Goal: Task Accomplishment & Management: Manage account settings

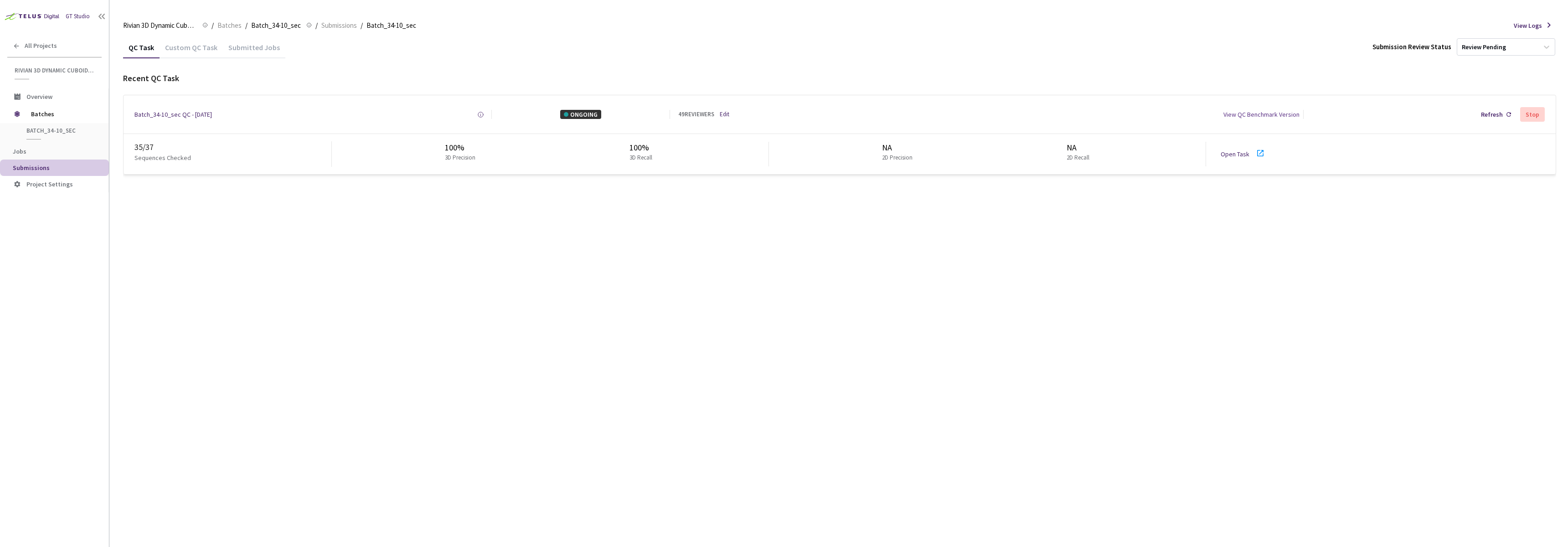
click at [310, 205] on div "QC Task Custom QC Task Submitted Jobs Submission Review Status Review Pending R…" at bounding box center [840, 291] width 1434 height 510
click at [726, 118] on link "Edit" at bounding box center [724, 115] width 10 height 9
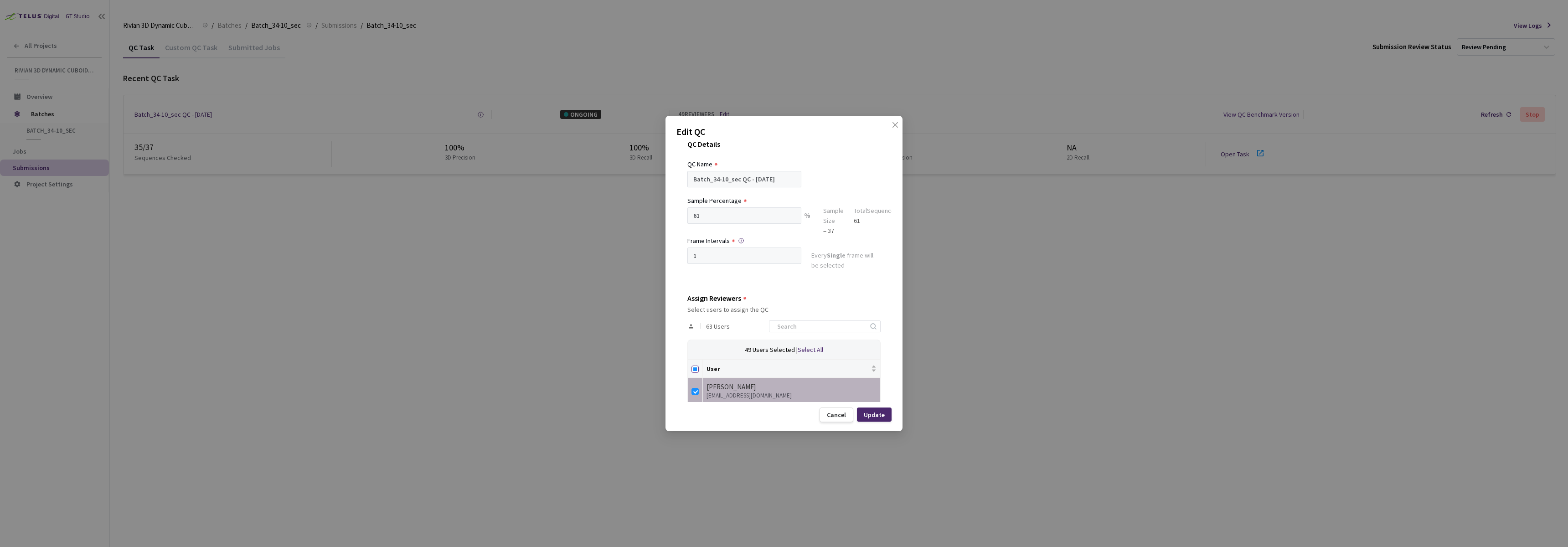
scroll to position [20, 0]
click at [692, 360] on input "Select all" at bounding box center [695, 362] width 7 height 7
checkbox input "true"
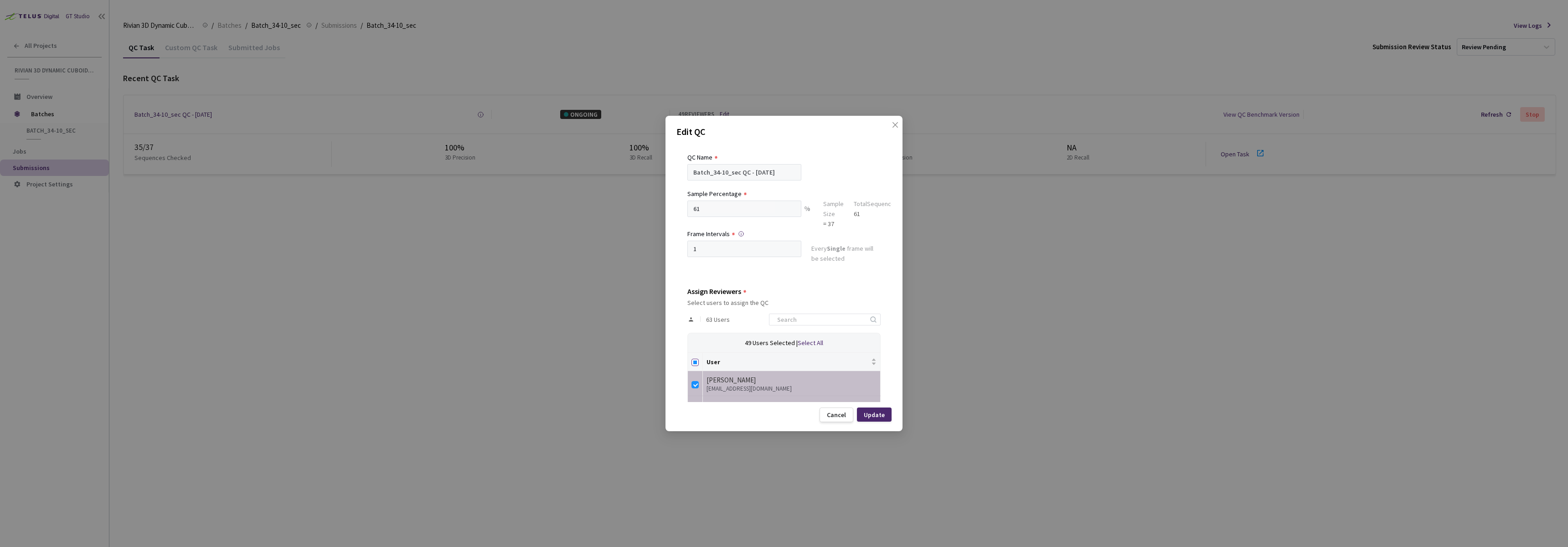
checkbox input "true"
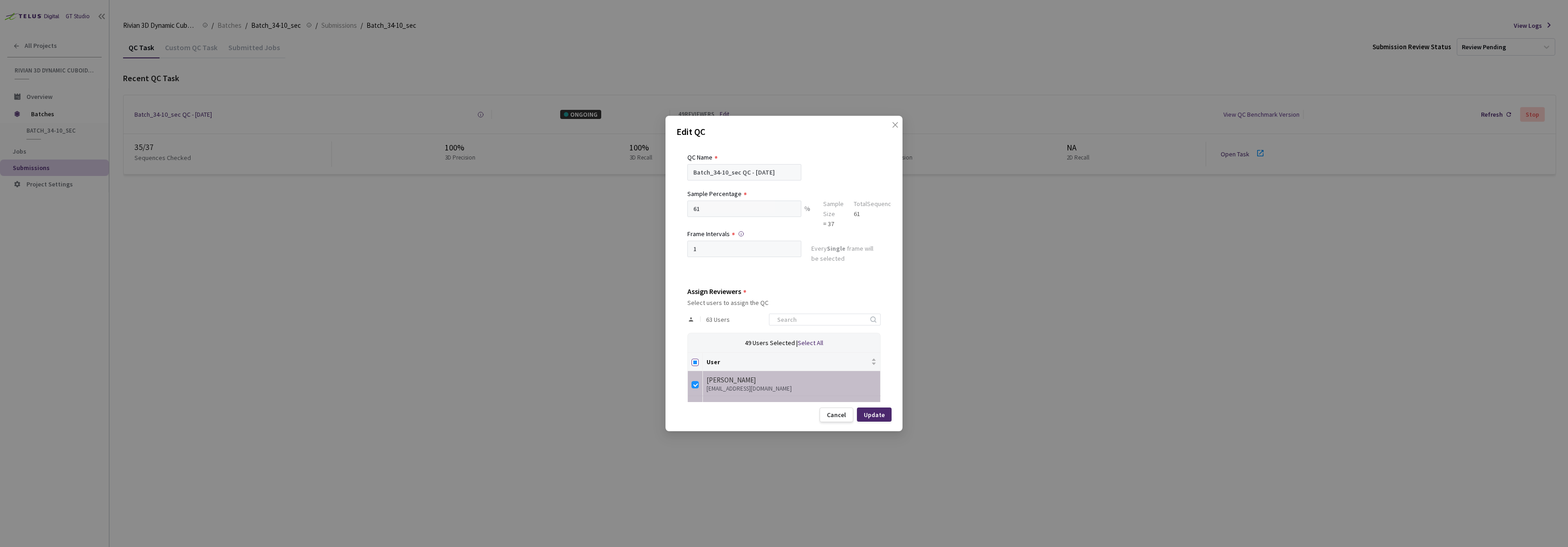
checkbox input "true"
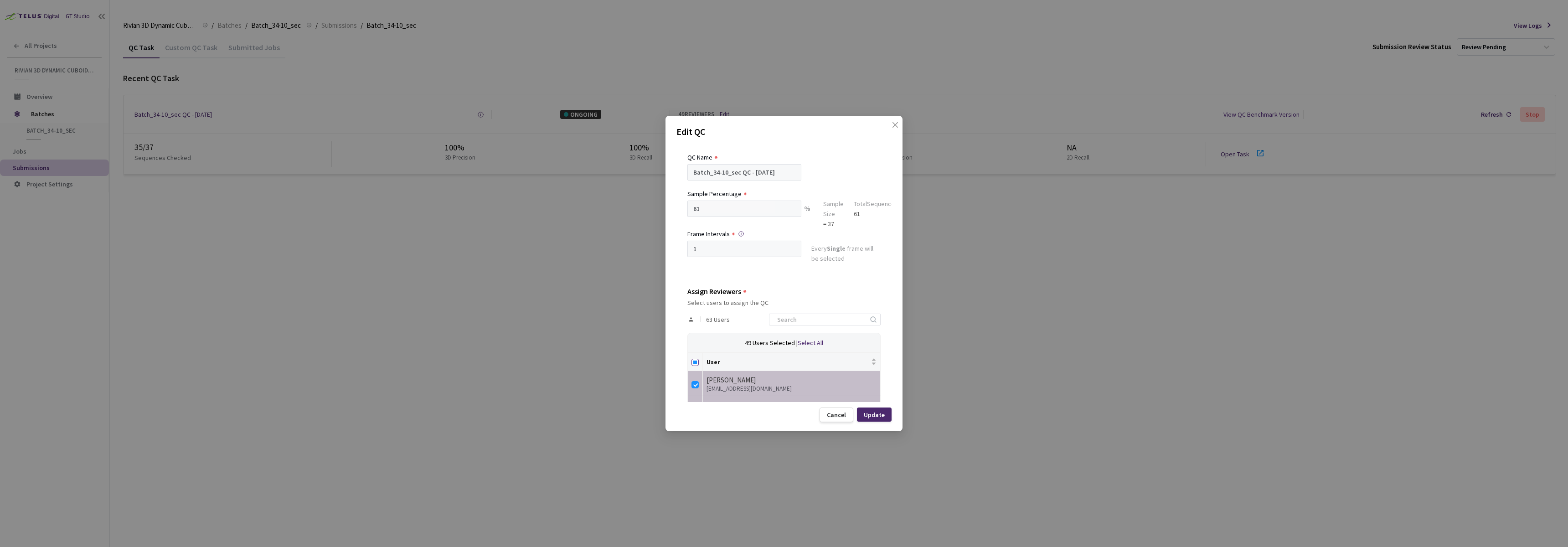
checkbox input "true"
click at [694, 360] on input "Select all" at bounding box center [695, 362] width 7 height 7
checkbox input "false"
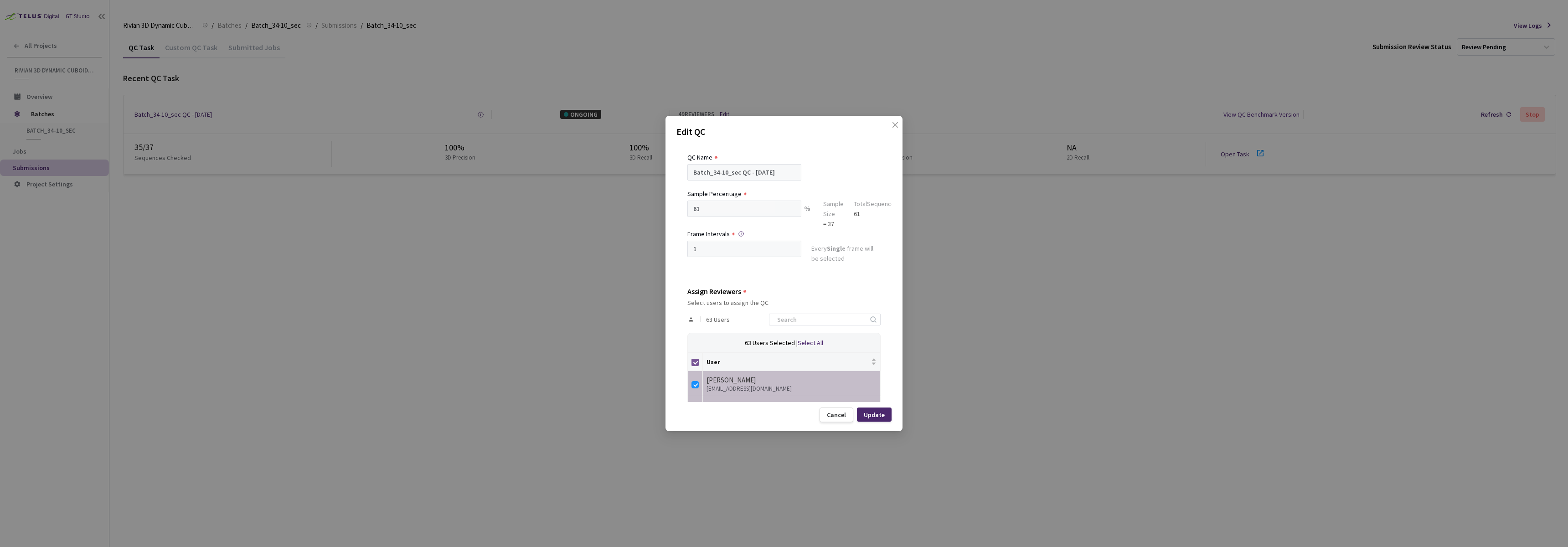
checkbox input "false"
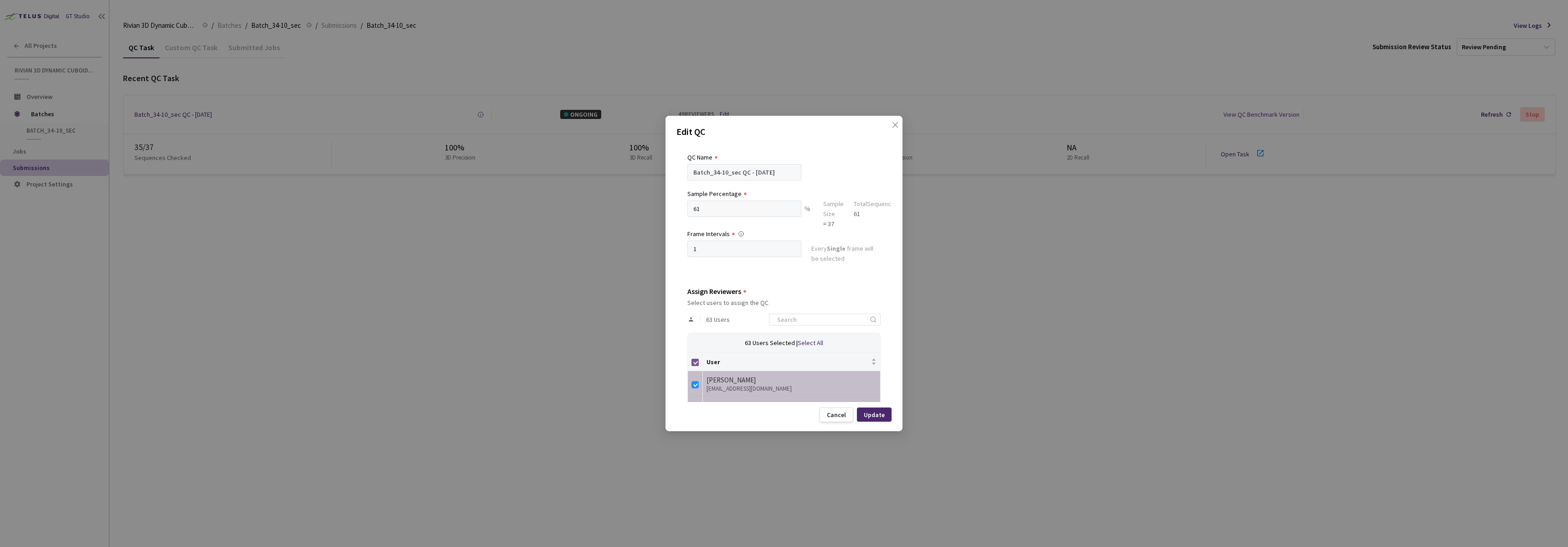
checkbox input "false"
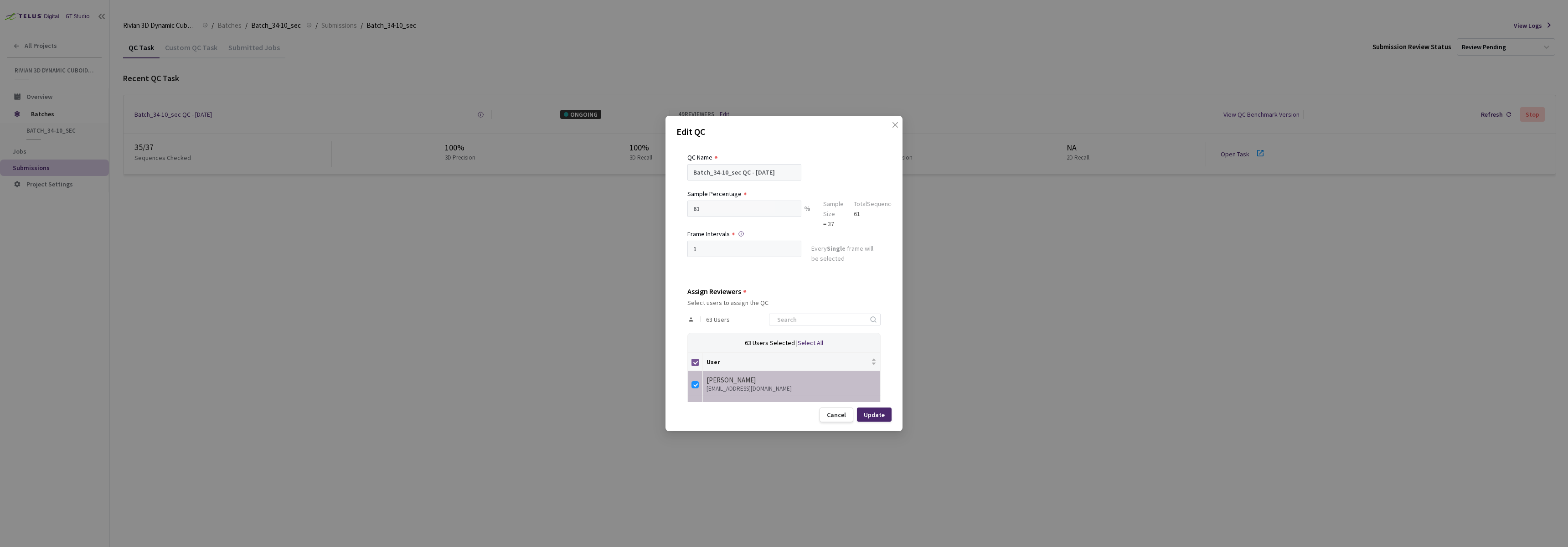
checkbox input "false"
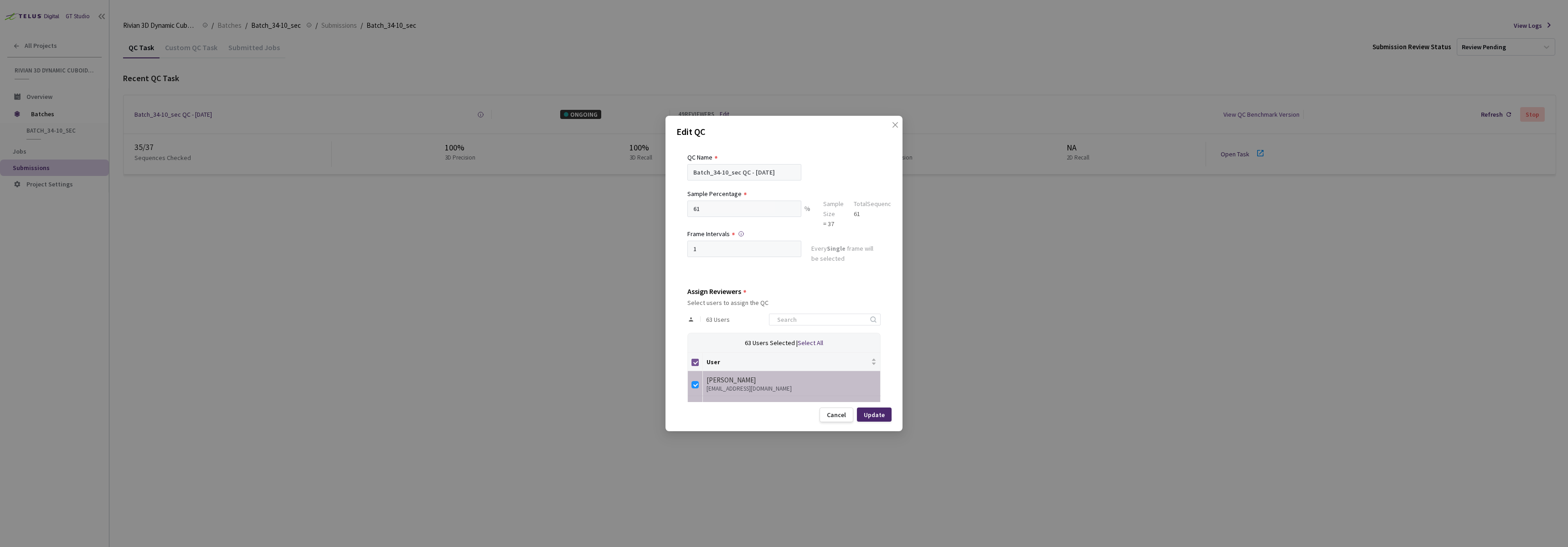
checkbox input "false"
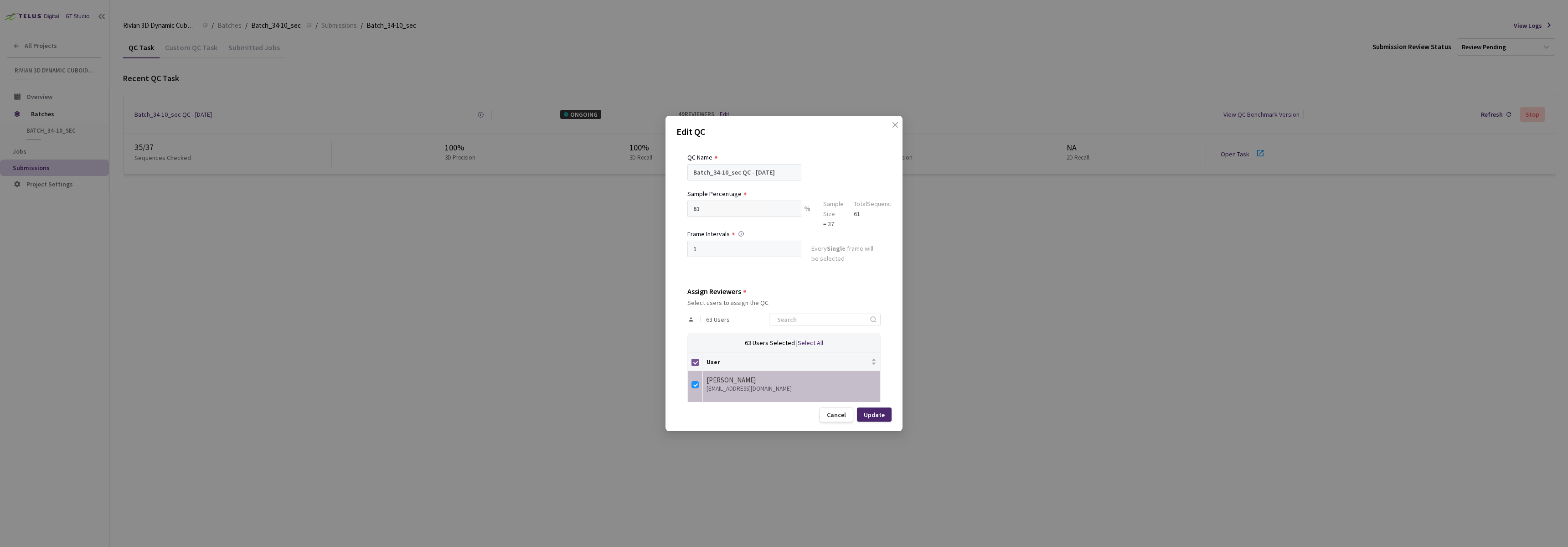
checkbox input "false"
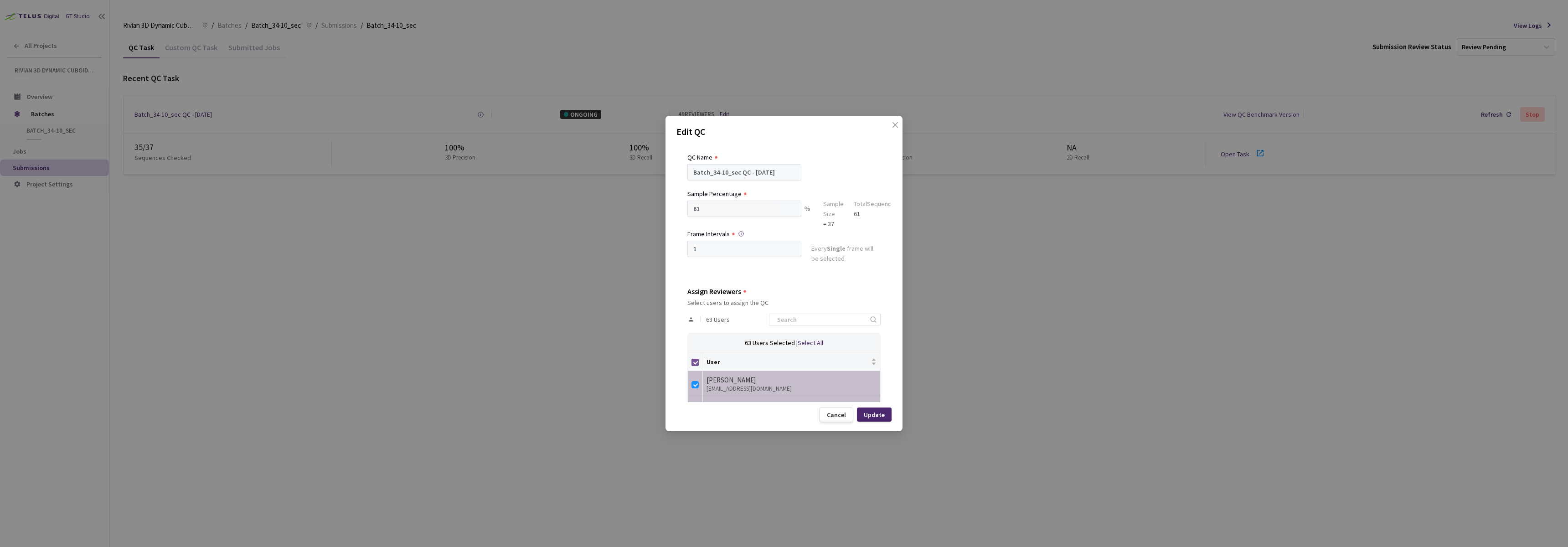
checkbox input "false"
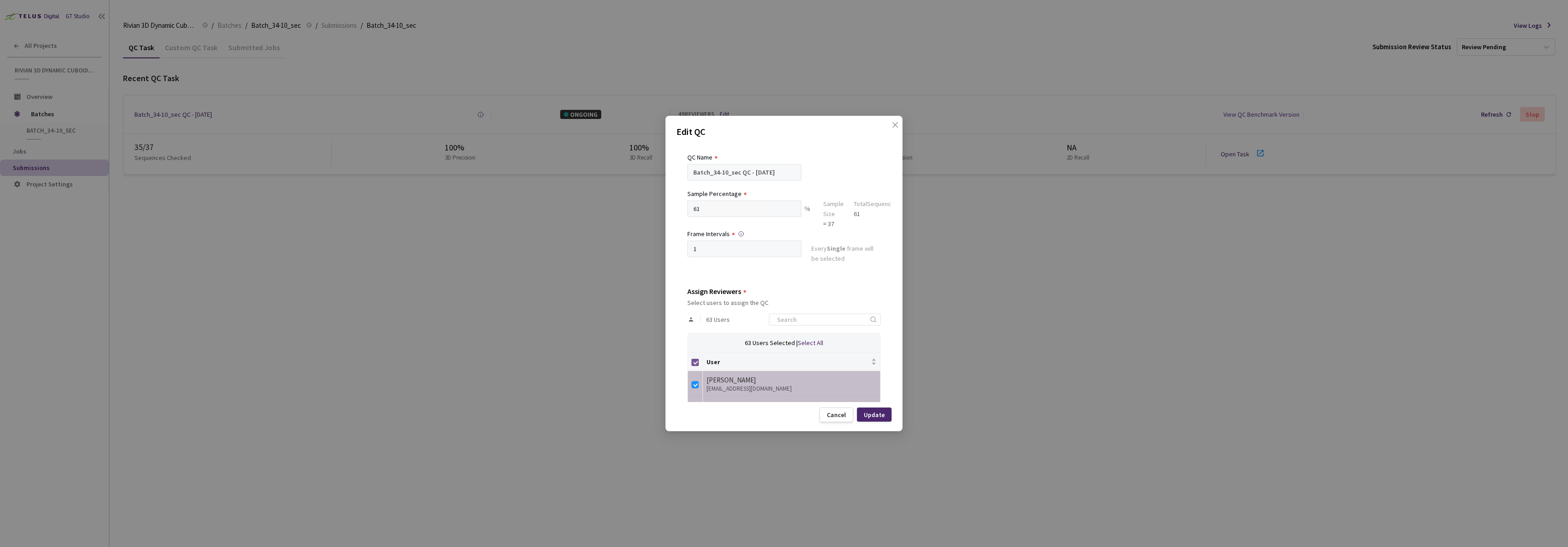
checkbox input "false"
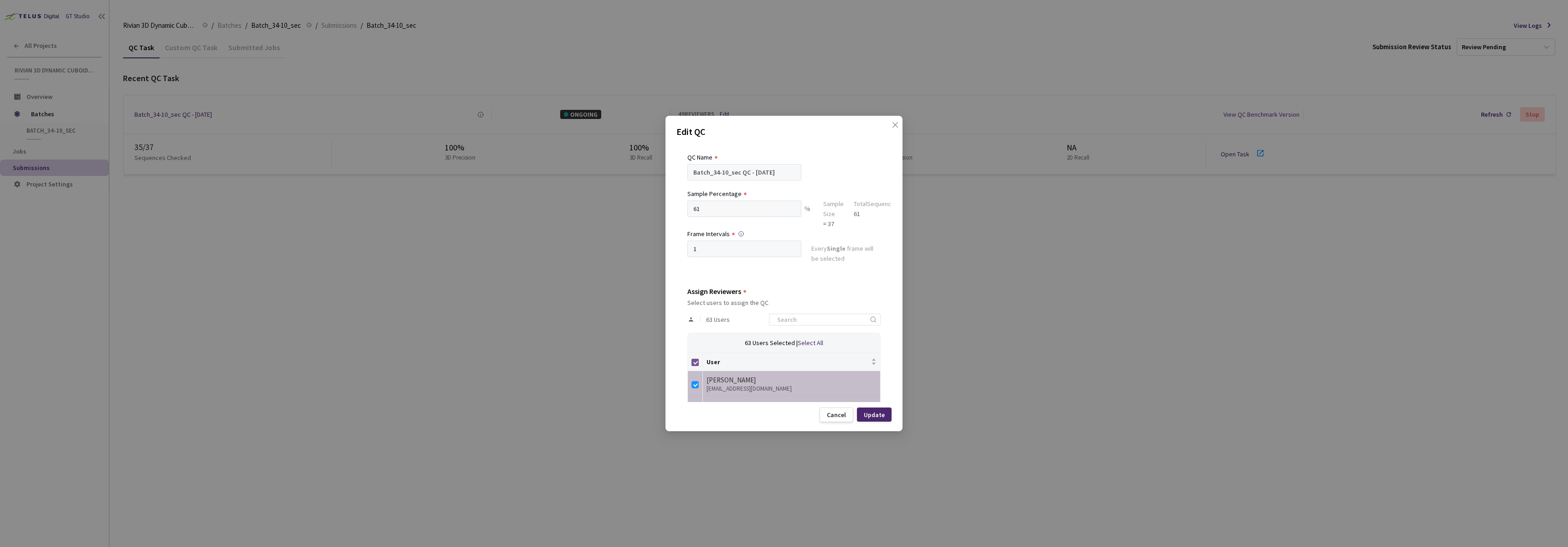
checkbox input "false"
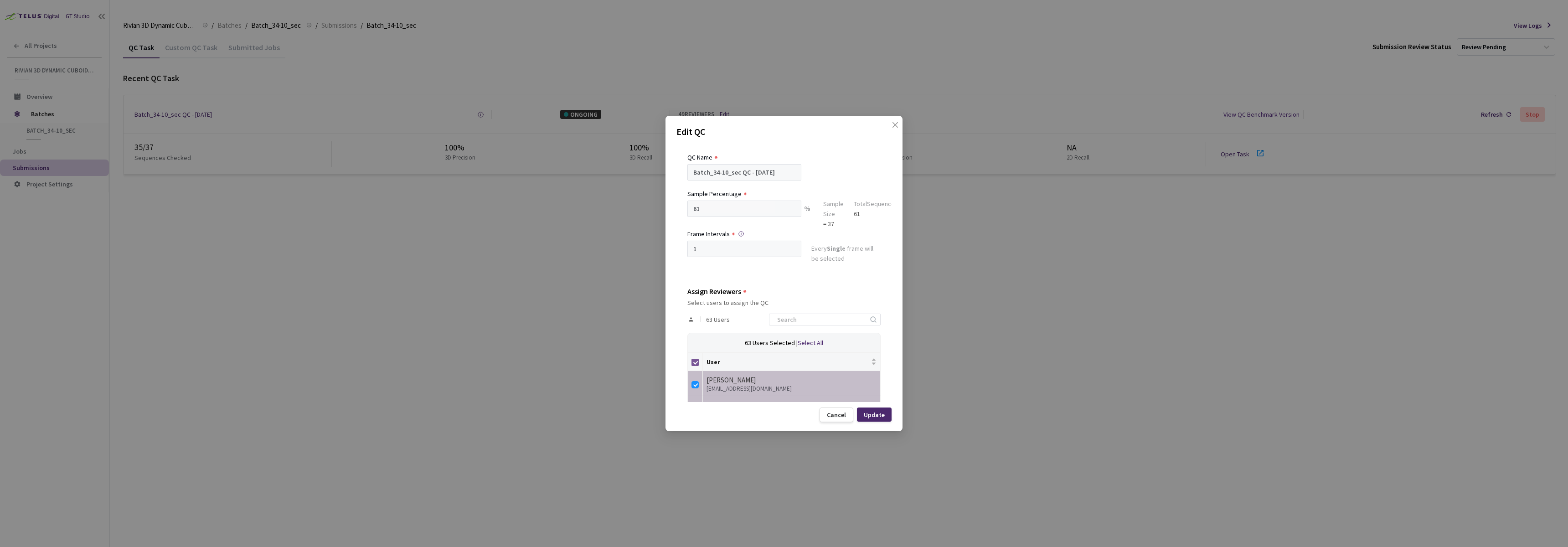
checkbox input "false"
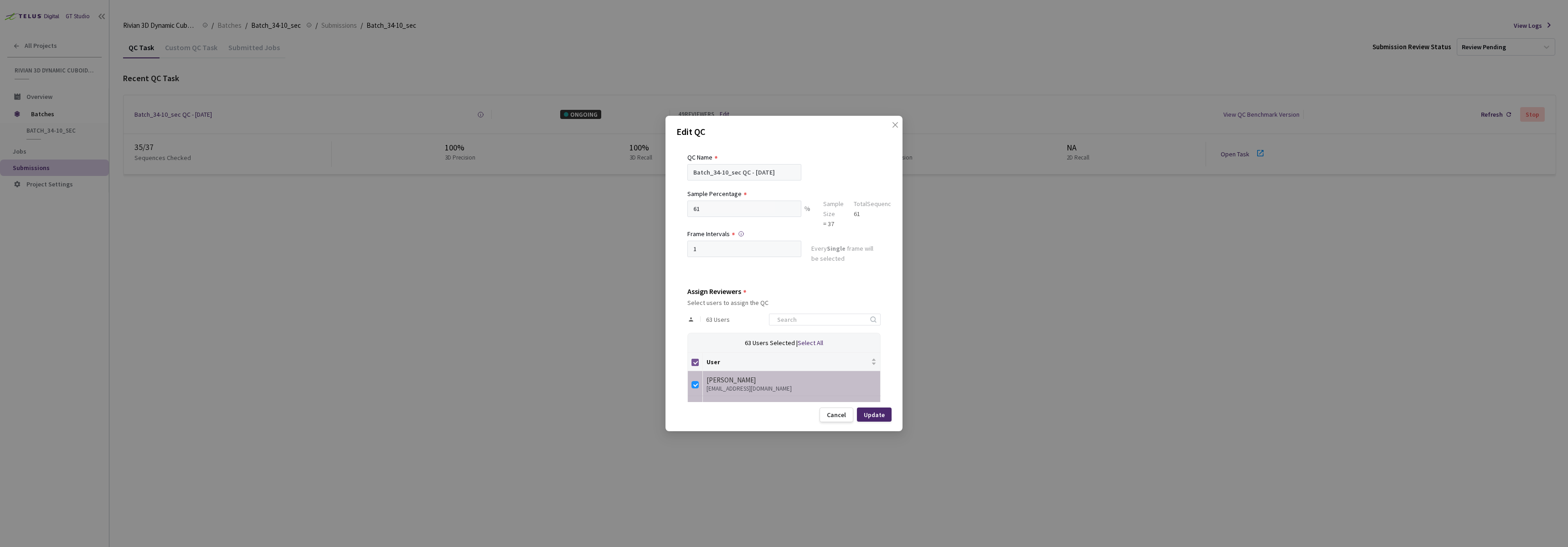
checkbox input "false"
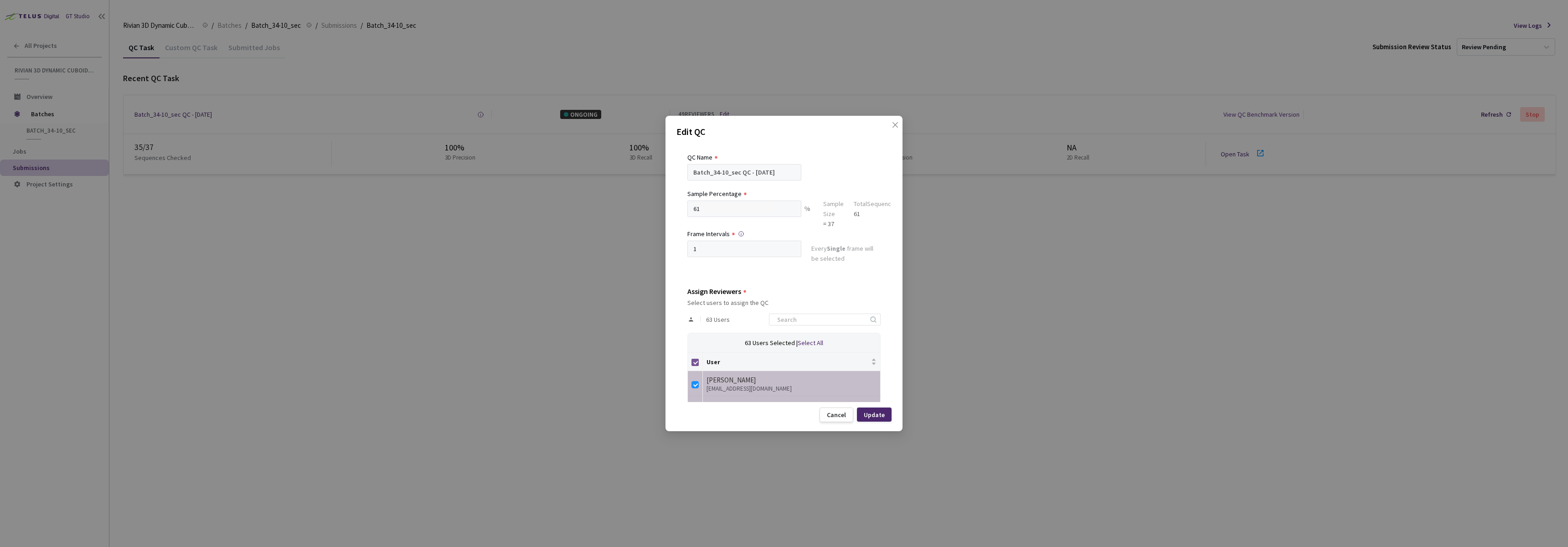
checkbox input "false"
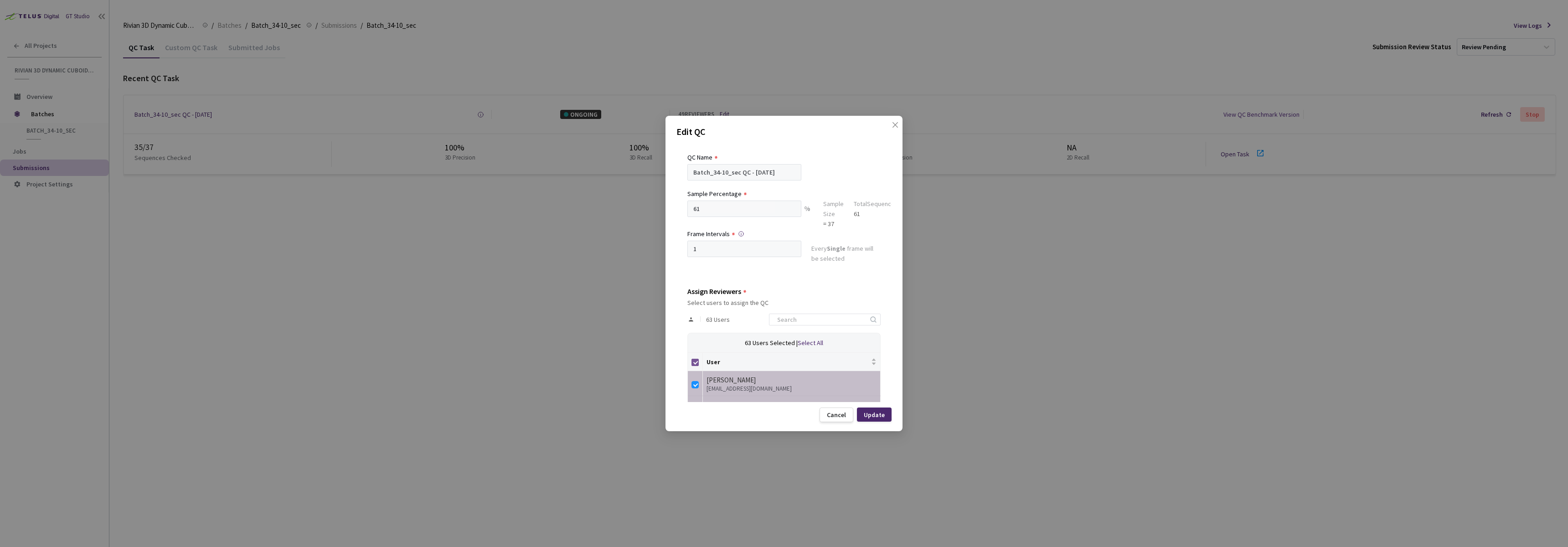
checkbox input "false"
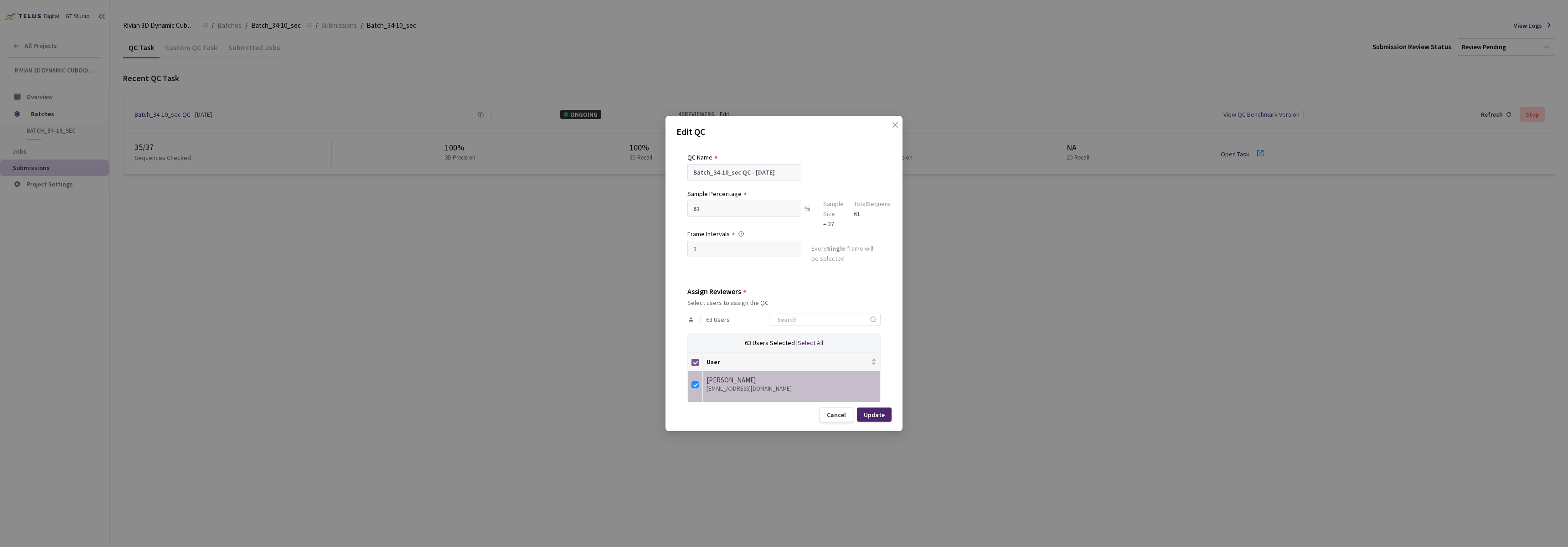
checkbox input "false"
click at [820, 318] on input at bounding box center [820, 320] width 98 height 11
type input "ivas"
click at [693, 389] on label at bounding box center [695, 383] width 7 height 13
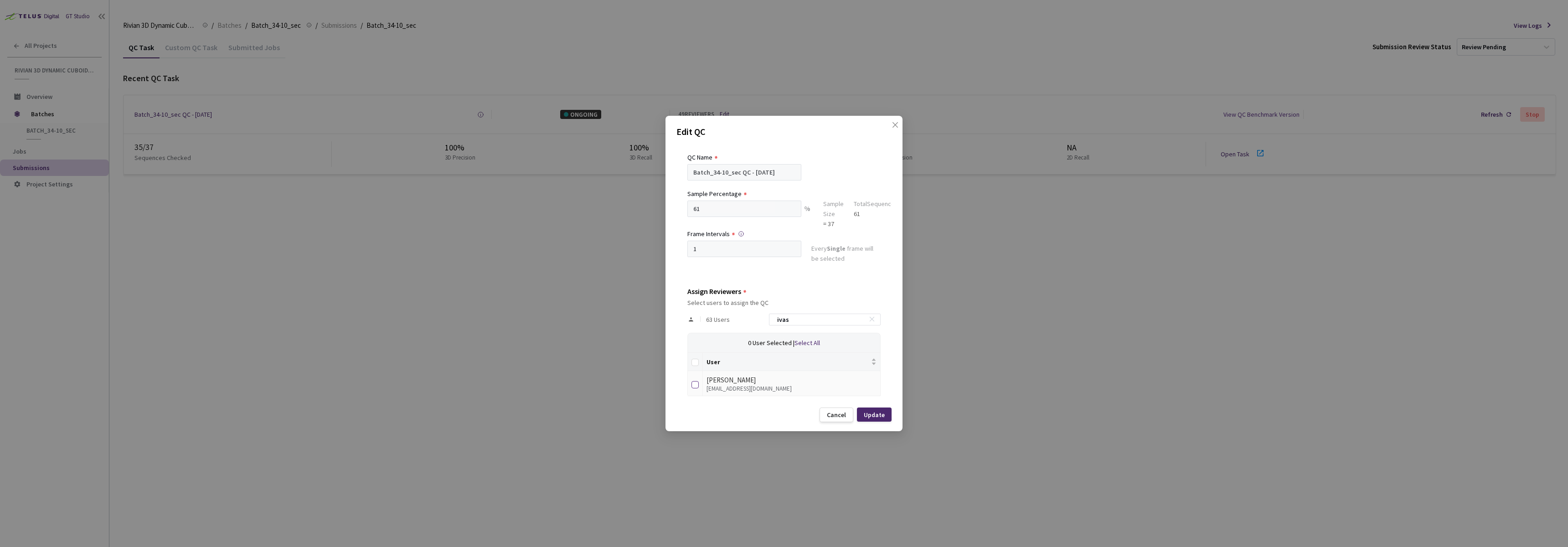
click at [693, 388] on input "checkbox" at bounding box center [695, 385] width 7 height 7
checkbox input "true"
click at [888, 414] on div "Update" at bounding box center [874, 414] width 34 height 14
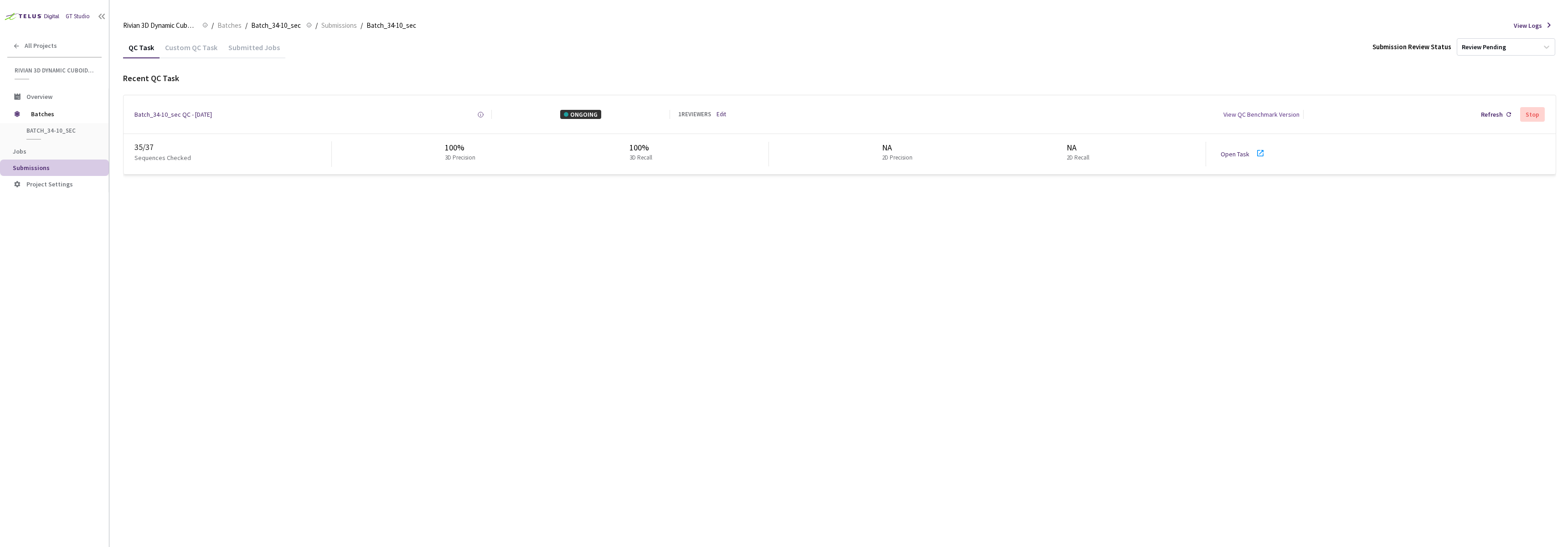
click at [478, 199] on div "QC Task Custom QC Task Submitted Jobs Submission Review Status Review Pending R…" at bounding box center [840, 291] width 1434 height 510
click at [1244, 154] on link "Open Task" at bounding box center [1235, 154] width 29 height 8
drag, startPoint x: 218, startPoint y: 248, endPoint x: 215, endPoint y: 243, distance: 5.8
click at [218, 248] on div "QC Task Custom QC Task Submitted Jobs Submission Review Status Review Pending R…" at bounding box center [840, 291] width 1434 height 510
click at [224, 23] on span "Batches" at bounding box center [230, 25] width 25 height 11
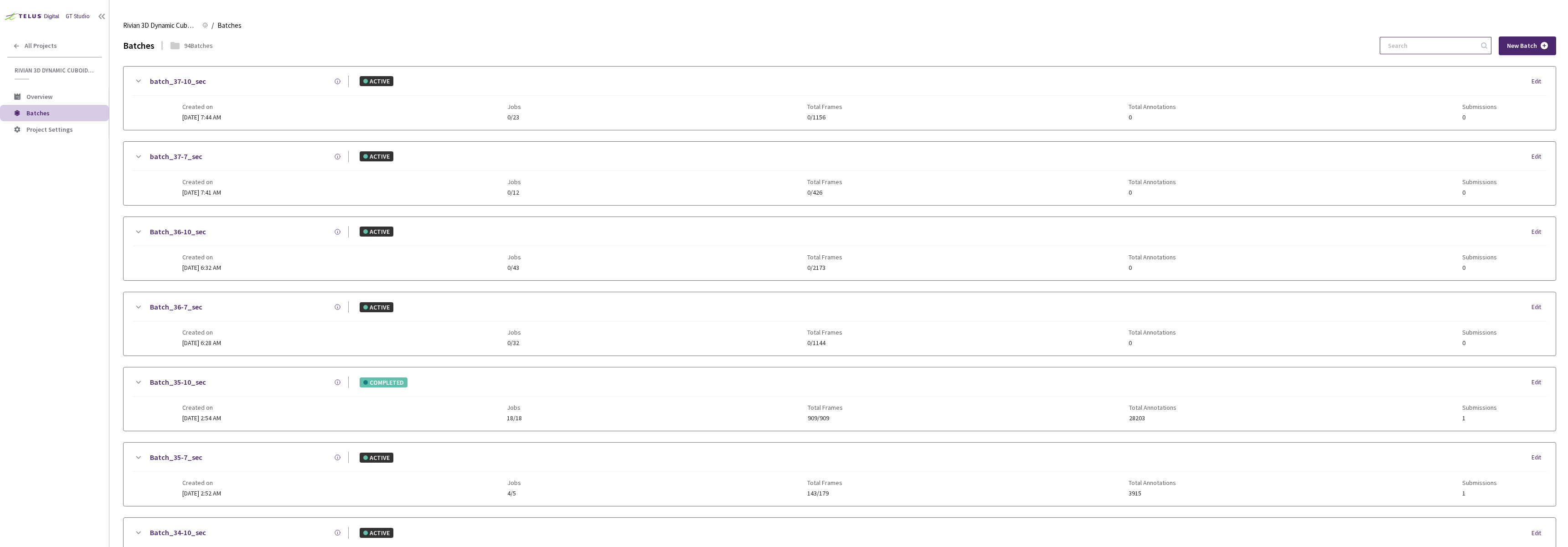
click at [1464, 40] on input at bounding box center [1431, 46] width 98 height 17
paste input "35-7"
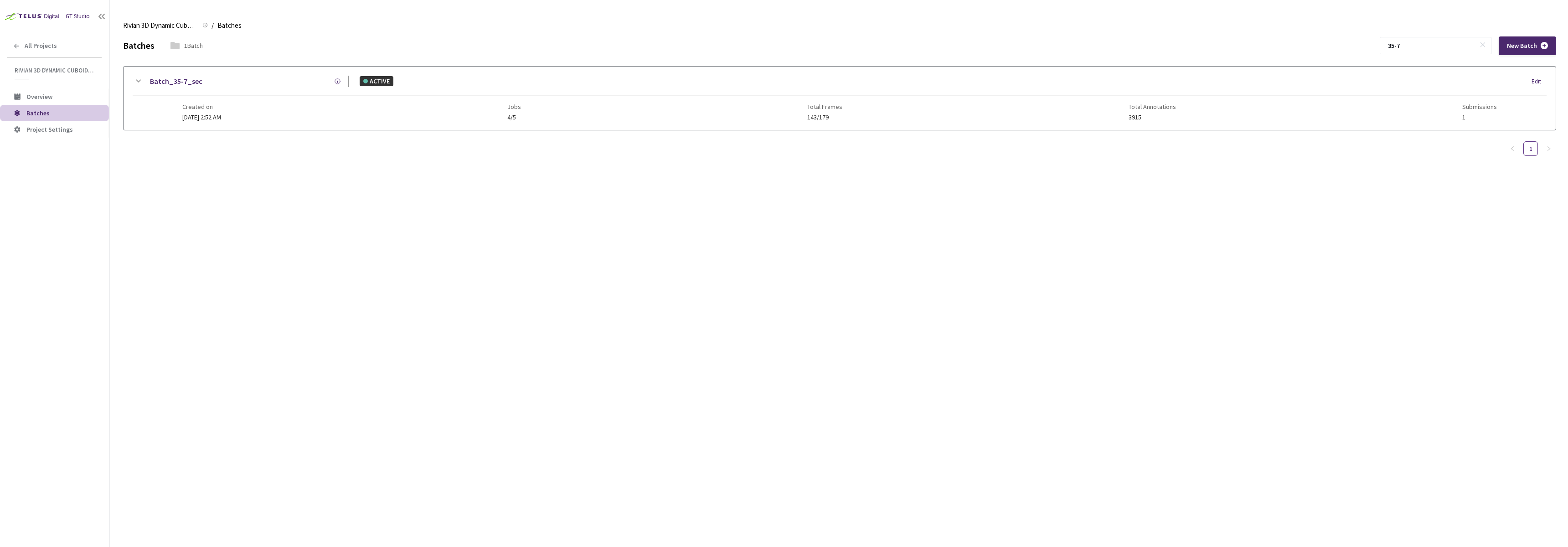
type input "35-7"
click at [197, 94] on div "Batch_35-7_sec ACTIVE Edit" at bounding box center [840, 85] width 1414 height 20
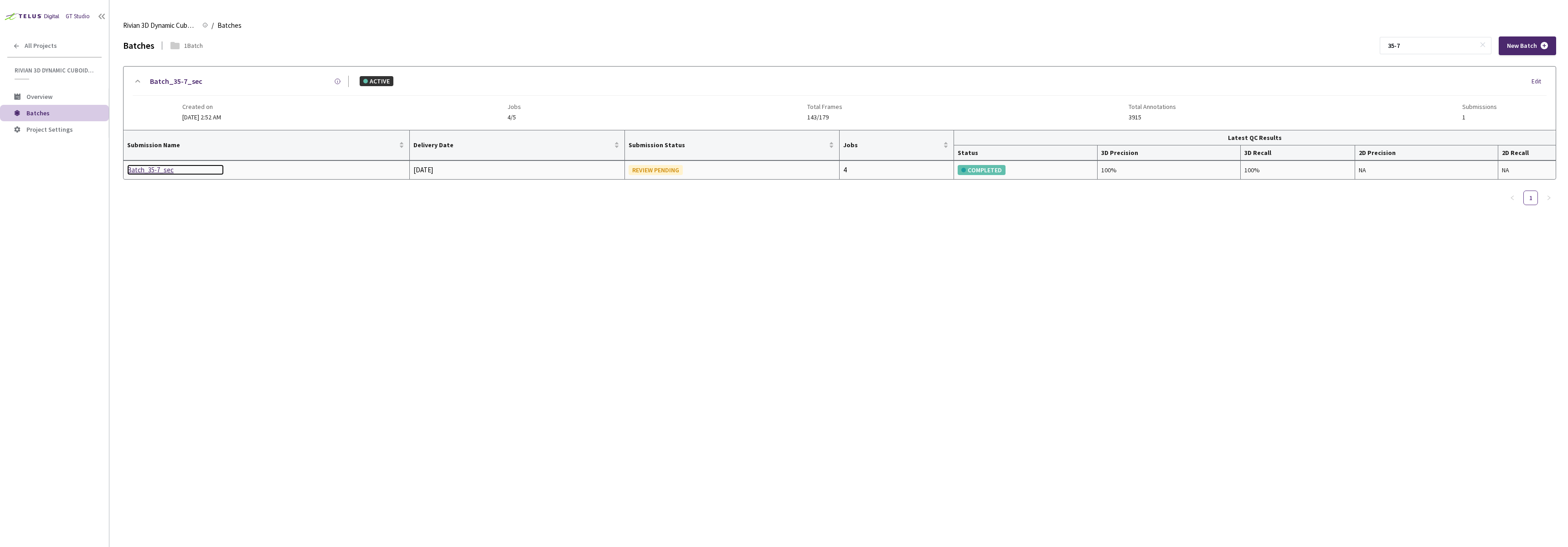
click at [148, 169] on div "Batch_35-7_sec" at bounding box center [176, 169] width 97 height 11
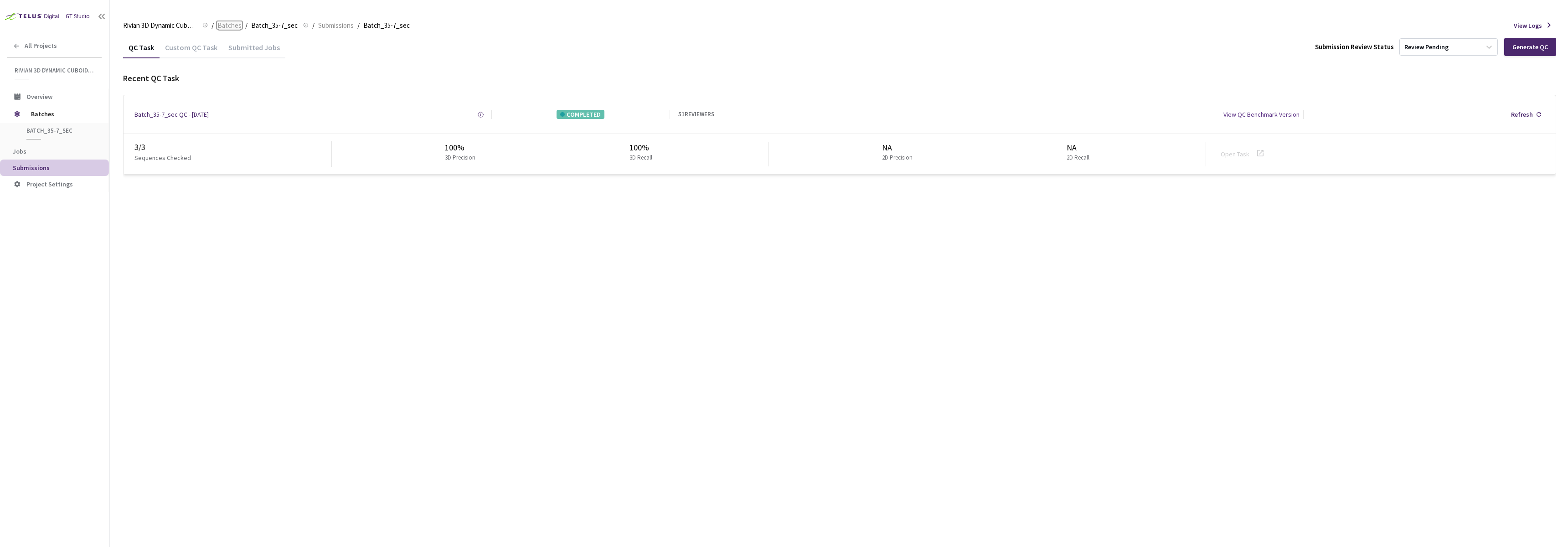
click at [230, 25] on span "Batches" at bounding box center [230, 25] width 25 height 11
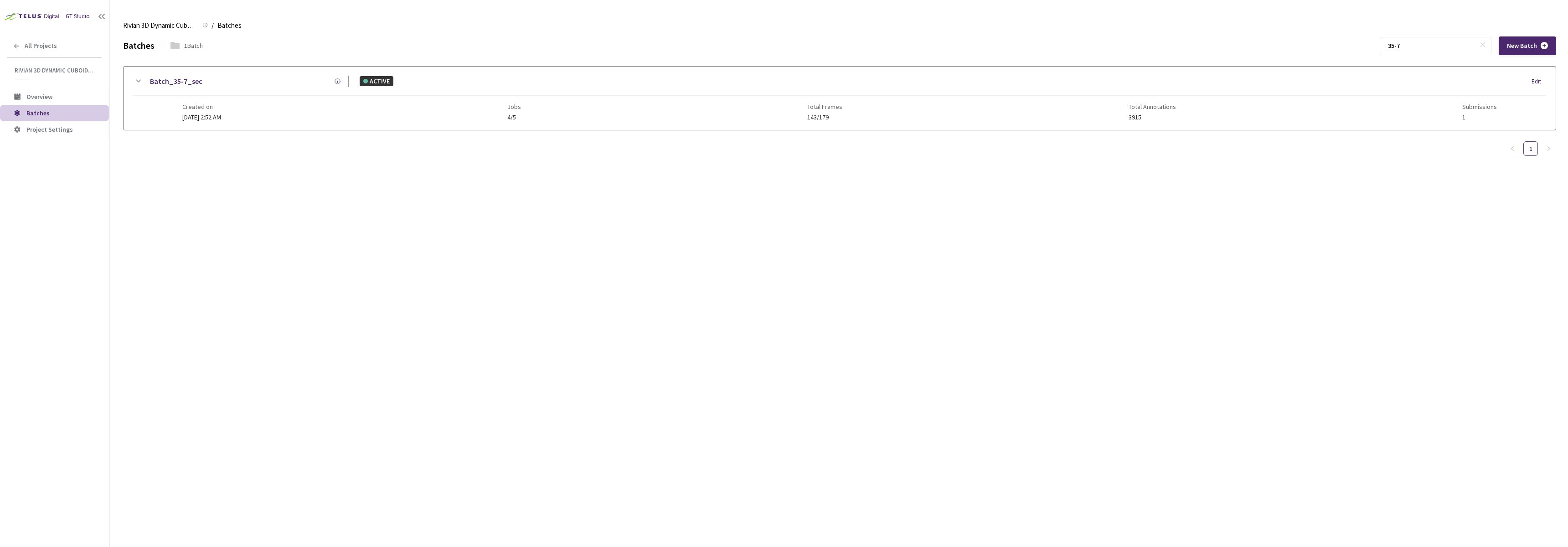
drag, startPoint x: 1434, startPoint y: 47, endPoint x: 1334, endPoint y: 47, distance: 100.0
click at [1334, 47] on div "Batches 1 Batch 35-7 New Batch" at bounding box center [840, 46] width 1434 height 18
paste input "10"
type input "35-10"
click at [688, 96] on div "Created on [DATE] 2:54 AM Jobs 18/18 Total Frames 909/909 Total Annotations 282…" at bounding box center [840, 108] width 1315 height 25
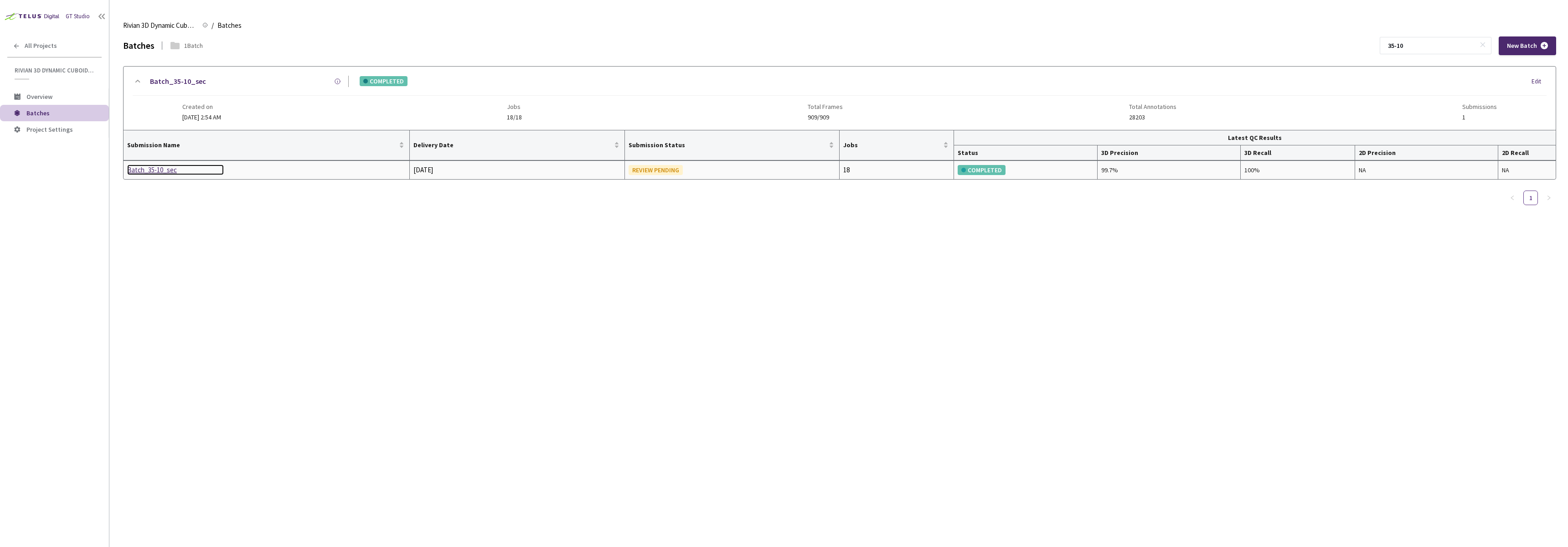
click at [156, 172] on div "Batch_35-10_sec" at bounding box center [176, 169] width 97 height 11
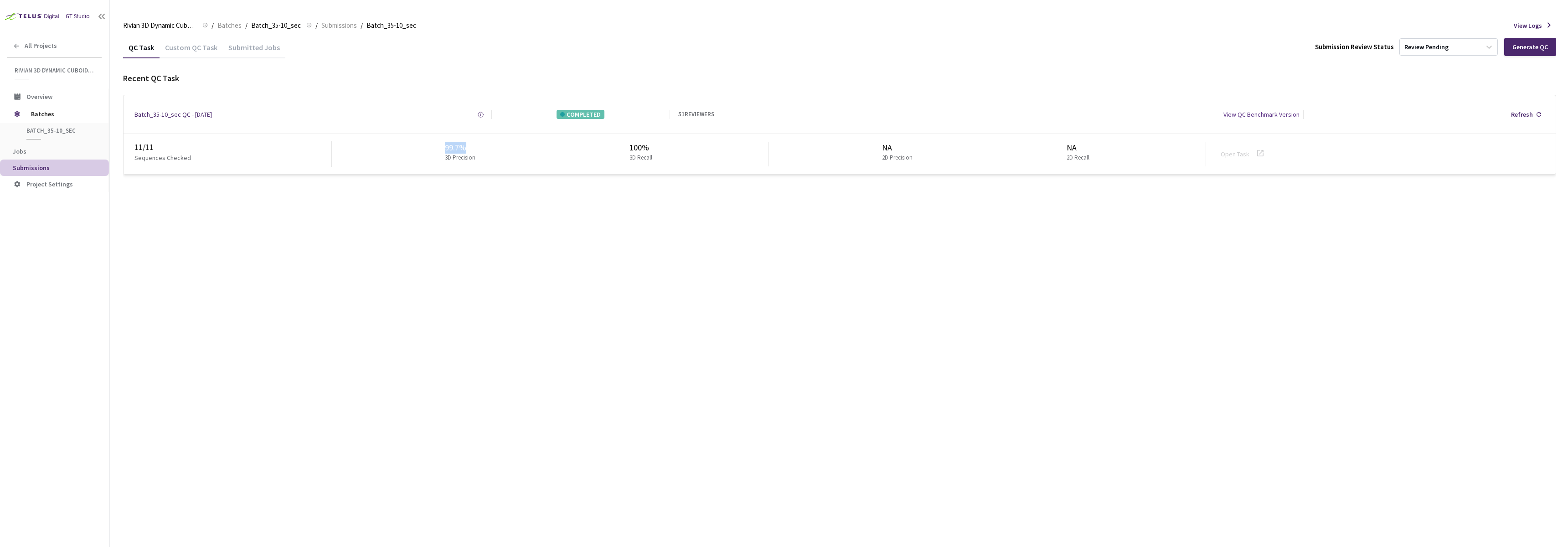
drag, startPoint x: 435, startPoint y: 142, endPoint x: 486, endPoint y: 145, distance: 51.1
click at [486, 145] on div "99.7% 3D Precision 100% 3D Recall" at bounding box center [551, 154] width 437 height 25
copy div "99.7%"
click at [222, 24] on span "Batches" at bounding box center [230, 25] width 25 height 11
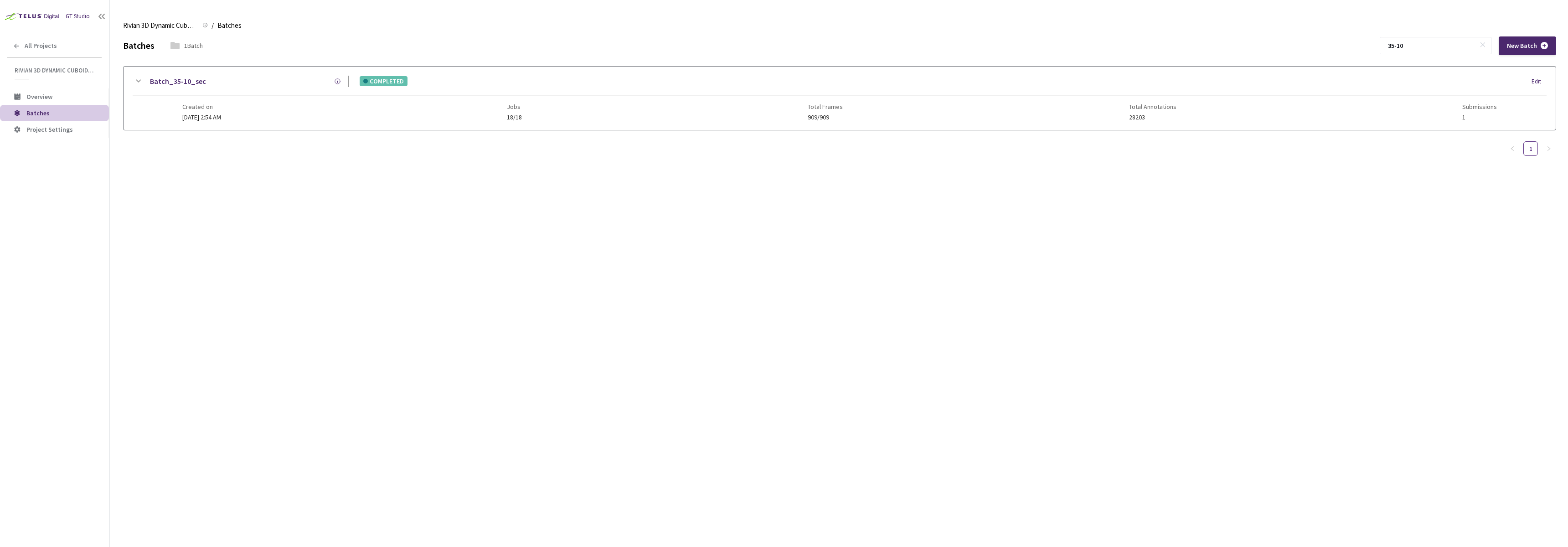
drag, startPoint x: 1447, startPoint y: 47, endPoint x: 1305, endPoint y: 50, distance: 142.0
click at [1305, 50] on div "Batches 1 Batch 35-10 New Batch" at bounding box center [840, 46] width 1434 height 18
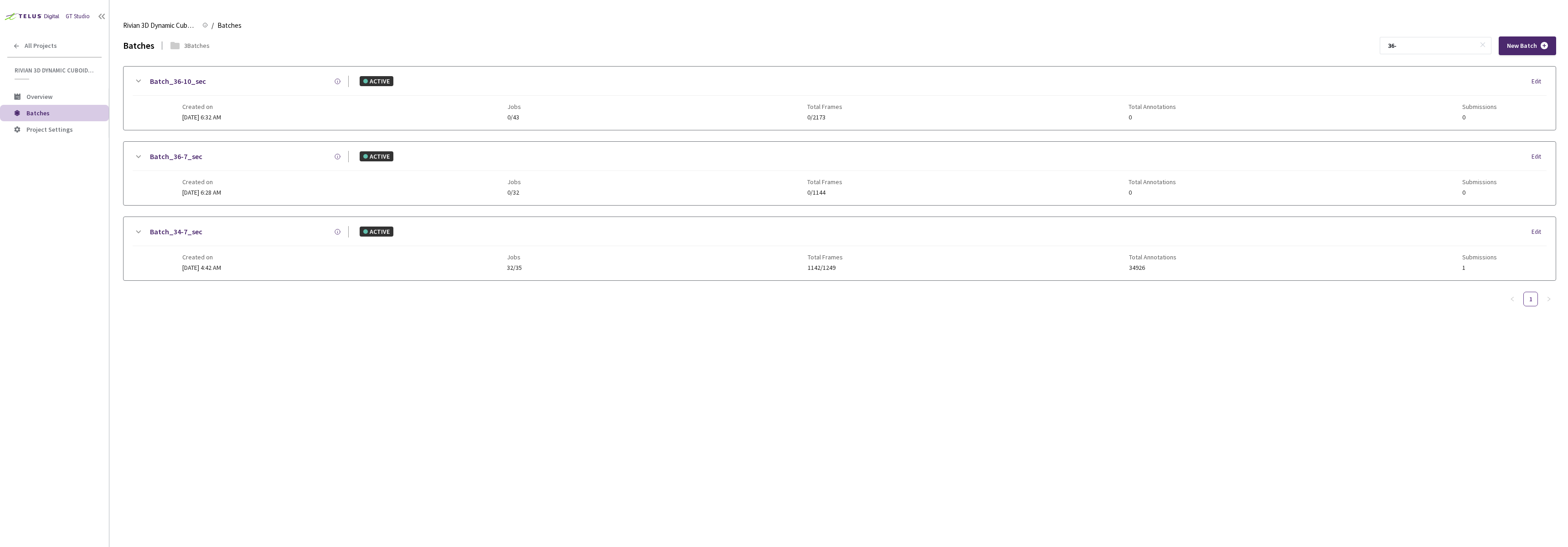
type input "36-"
click at [294, 111] on div "Created on [DATE] 6:32 AM Jobs 0/43 Total Frames 0/2173 Total Annotations 0 Sub…" at bounding box center [840, 108] width 1315 height 25
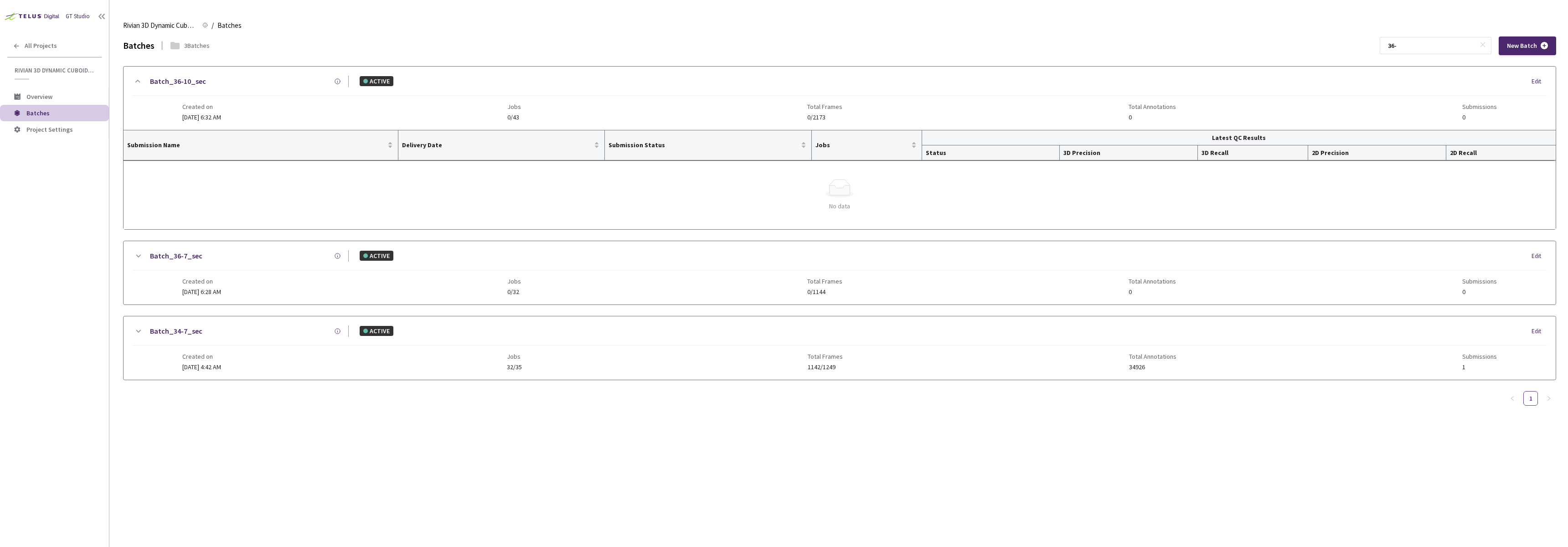
click at [249, 276] on div "Created on [DATE] 6:28 AM Jobs 0/32 Total Frames 0/1144 Total Annotations 0 Sub…" at bounding box center [840, 283] width 1315 height 25
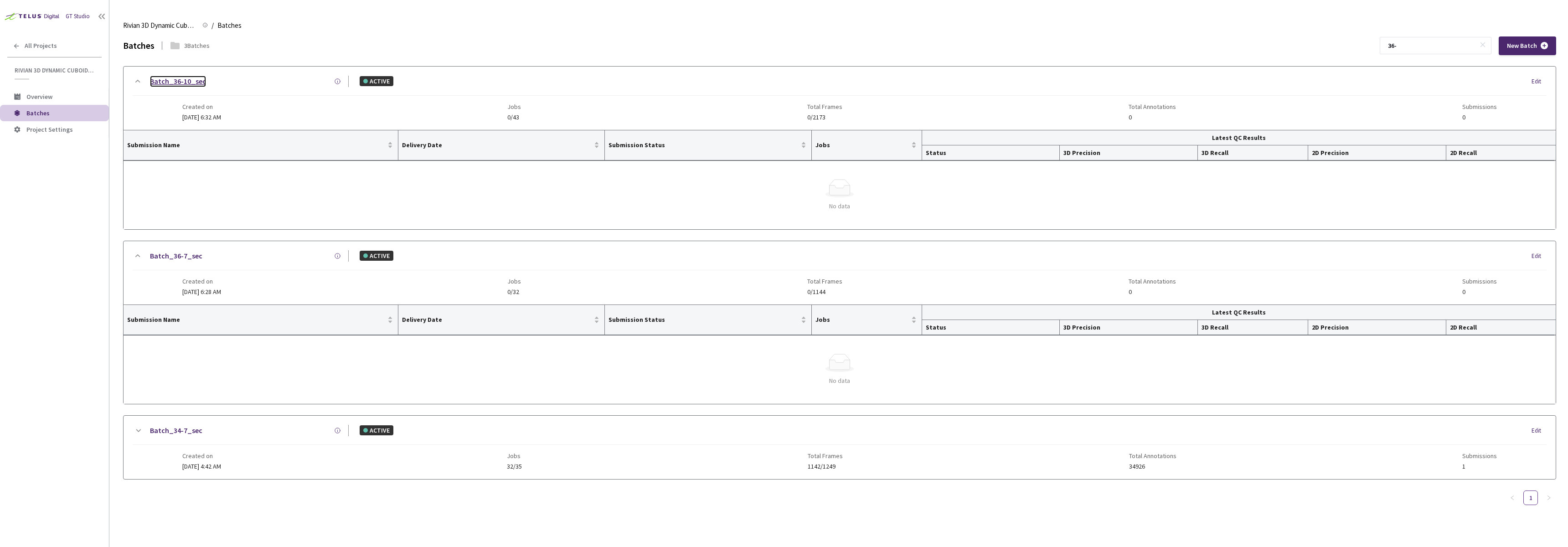
click at [177, 83] on link "Batch_36-10_sec" at bounding box center [178, 81] width 56 height 11
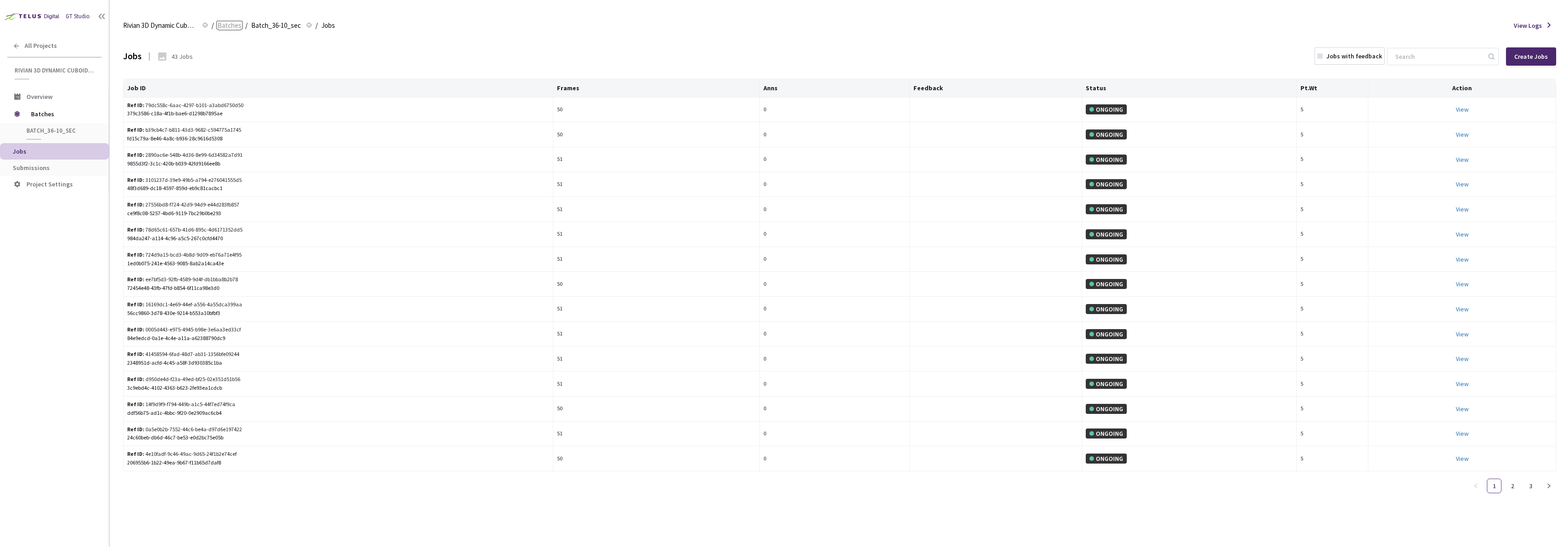
click at [224, 27] on span "Batches" at bounding box center [230, 25] width 25 height 11
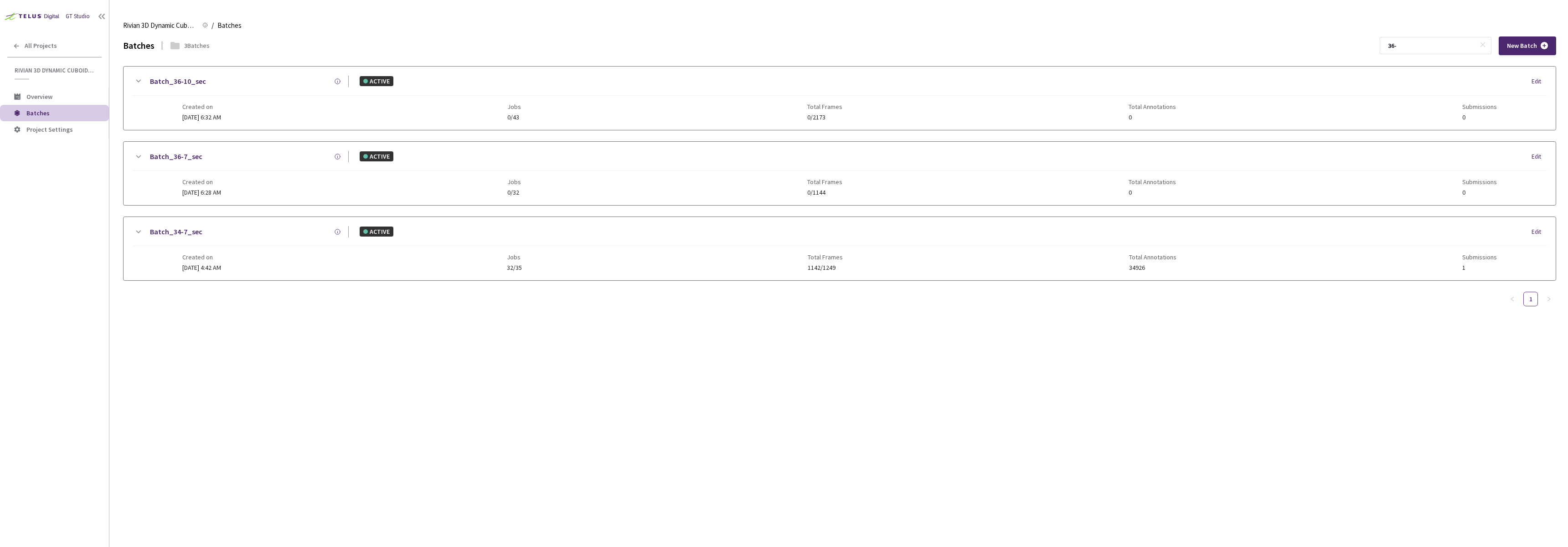
click at [429, 188] on div "Created on [DATE] 6:28 AM Jobs 0/32 Total Frames 0/1144 Total Annotations 0 Sub…" at bounding box center [840, 184] width 1315 height 25
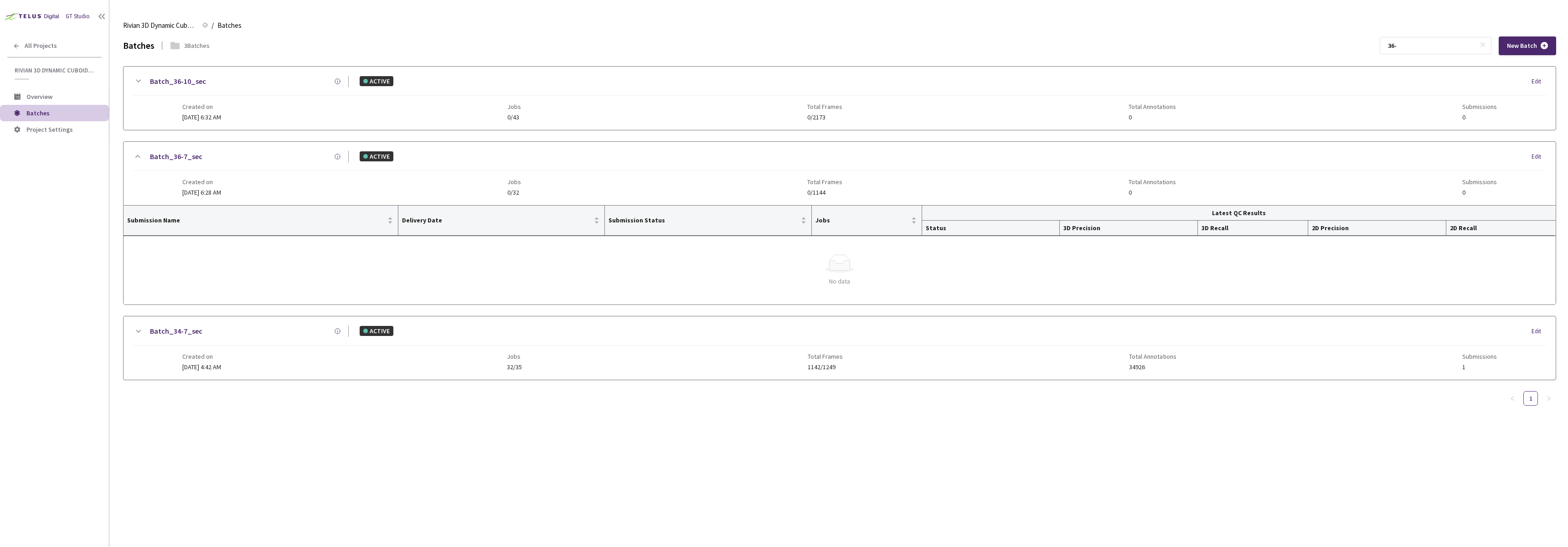
click at [267, 118] on div "Created on [DATE] 6:32 AM Jobs 0/43 Total Frames 0/2173 Total Annotations 0 Sub…" at bounding box center [840, 108] width 1315 height 25
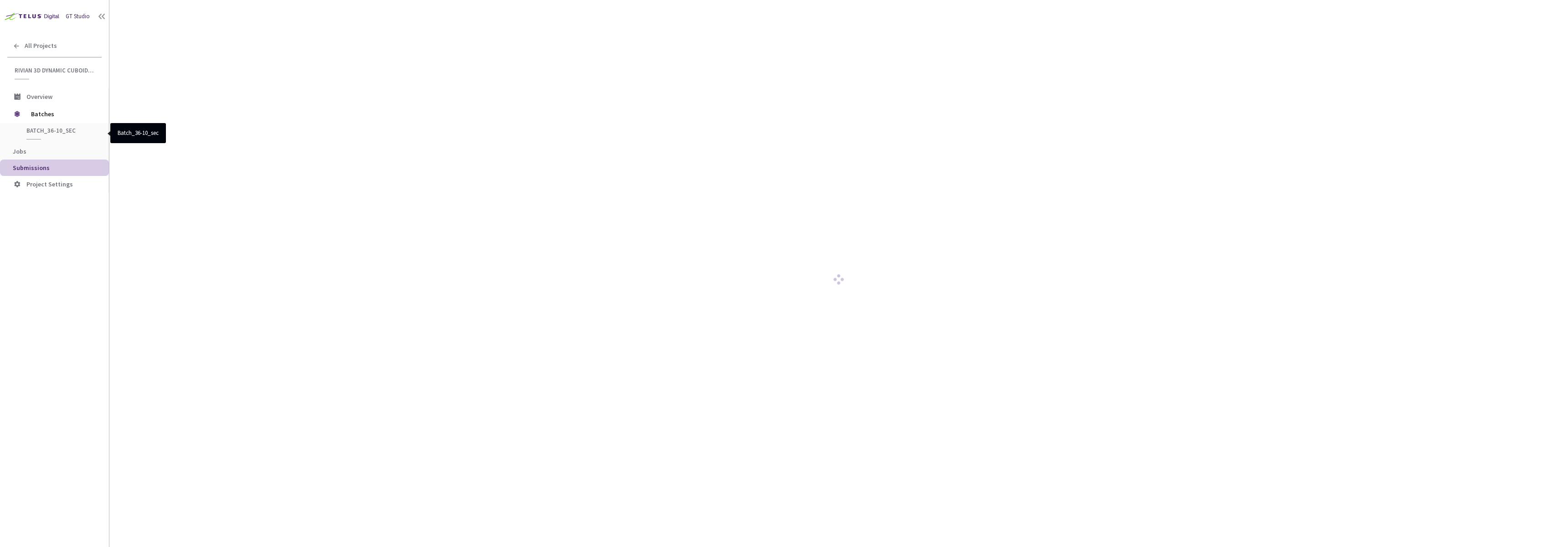
click at [52, 133] on span "Batch_36-10_sec" at bounding box center [60, 130] width 68 height 8
click at [39, 131] on span "Batch_36-10_sec" at bounding box center [60, 130] width 68 height 8
